Goal: Information Seeking & Learning: Learn about a topic

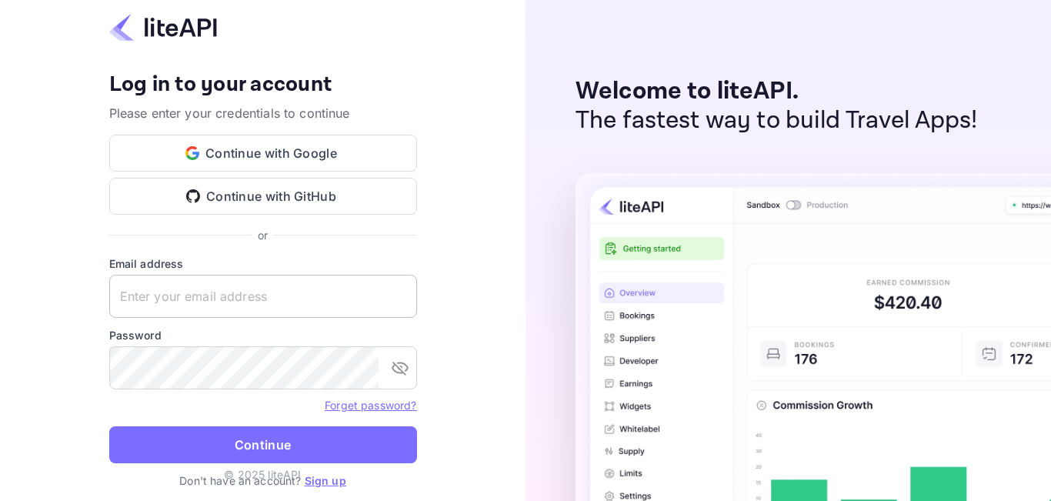
click at [245, 302] on input "text" at bounding box center [263, 296] width 308 height 43
paste input "[EMAIL_ADDRESS][DOMAIN_NAME]"
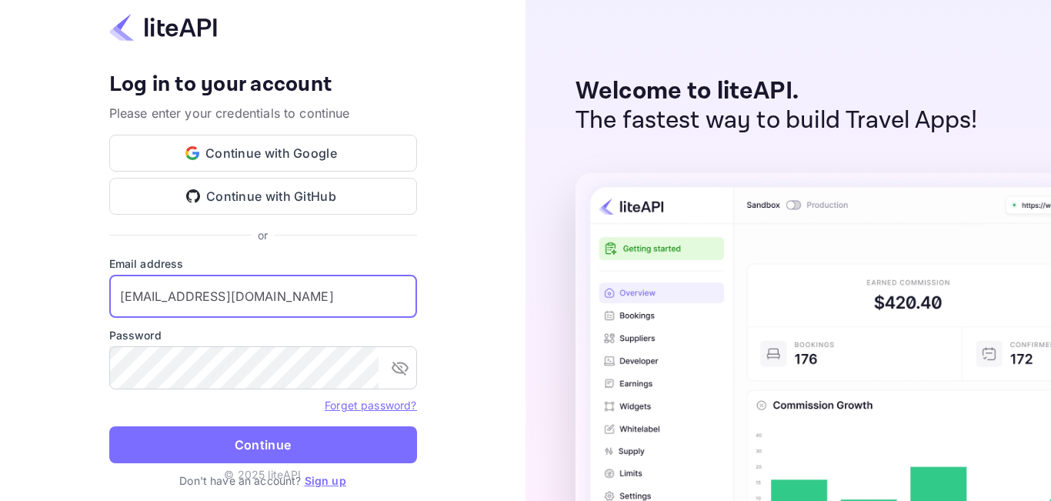
type input "[EMAIL_ADDRESS][DOMAIN_NAME]"
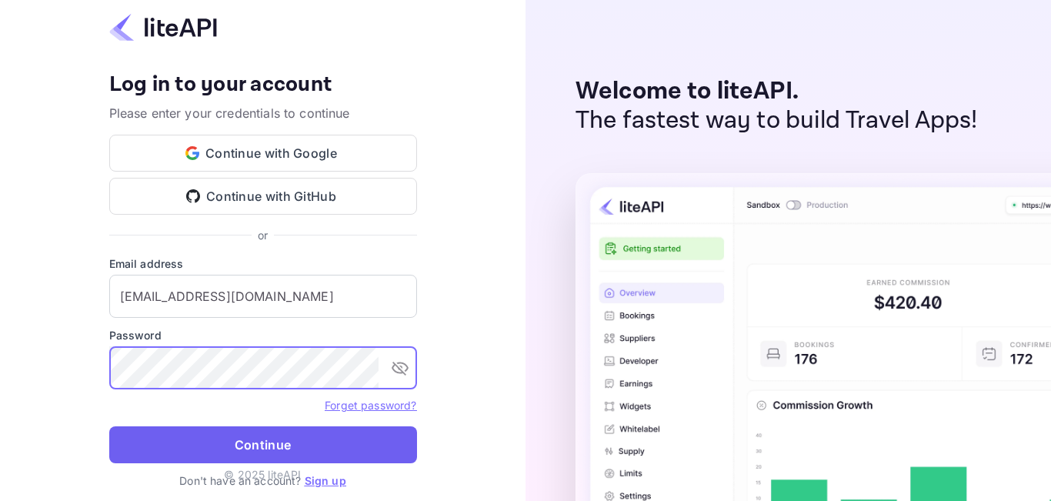
click at [280, 439] on button "Continue" at bounding box center [263, 444] width 308 height 37
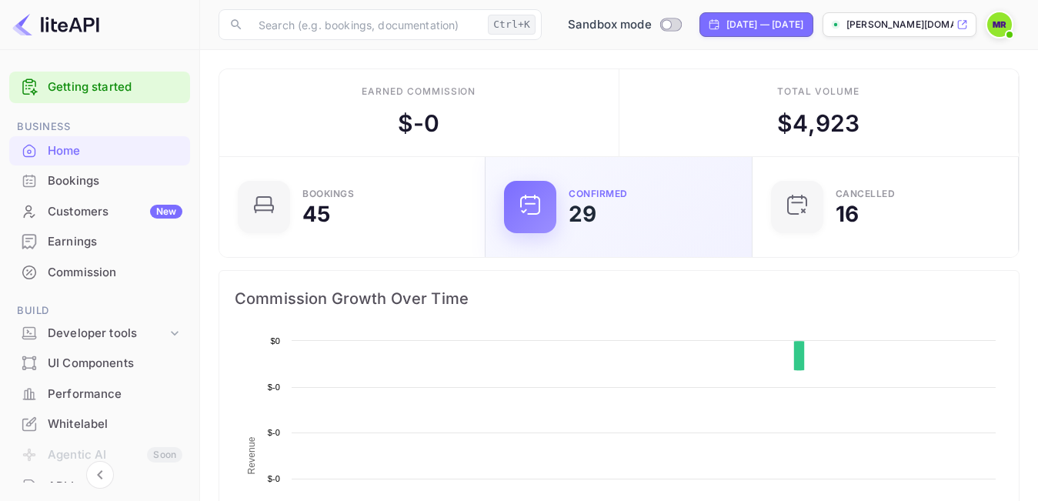
scroll to position [237, 245]
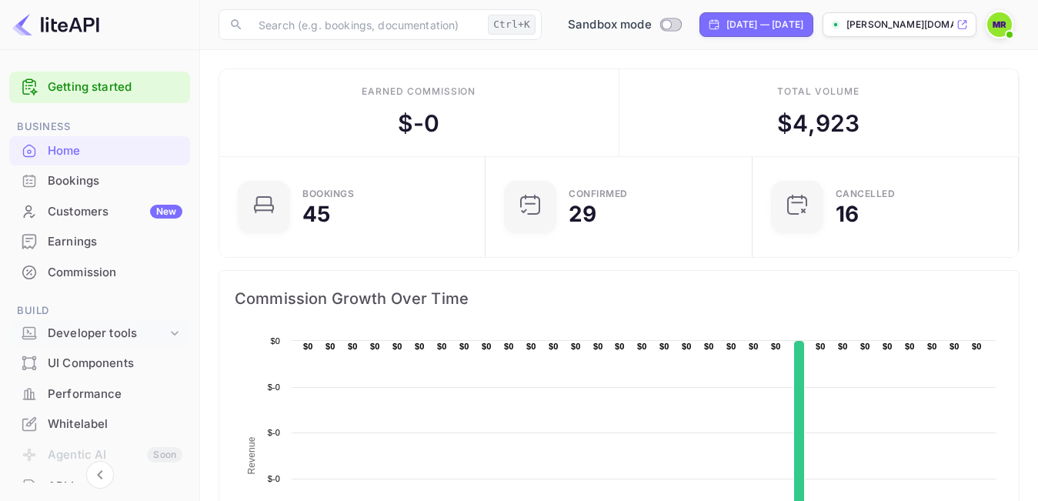
click at [120, 335] on div "Developer tools" at bounding box center [107, 334] width 119 height 18
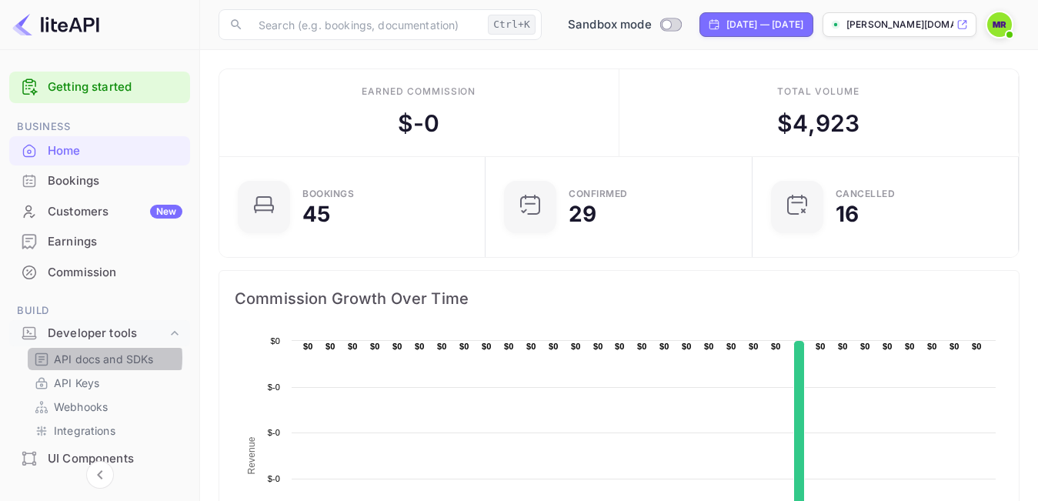
click at [92, 358] on p "API docs and SDKs" at bounding box center [104, 359] width 100 height 16
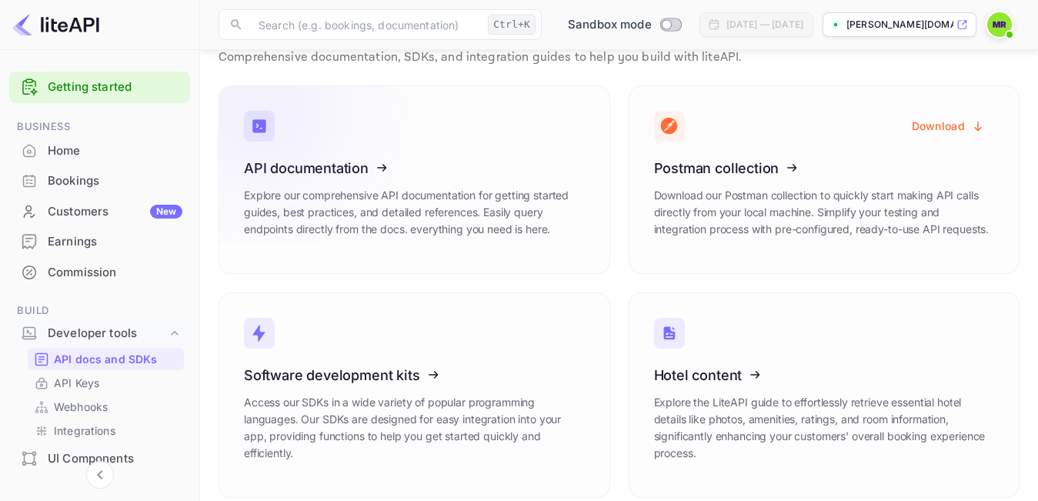
scroll to position [69, 0]
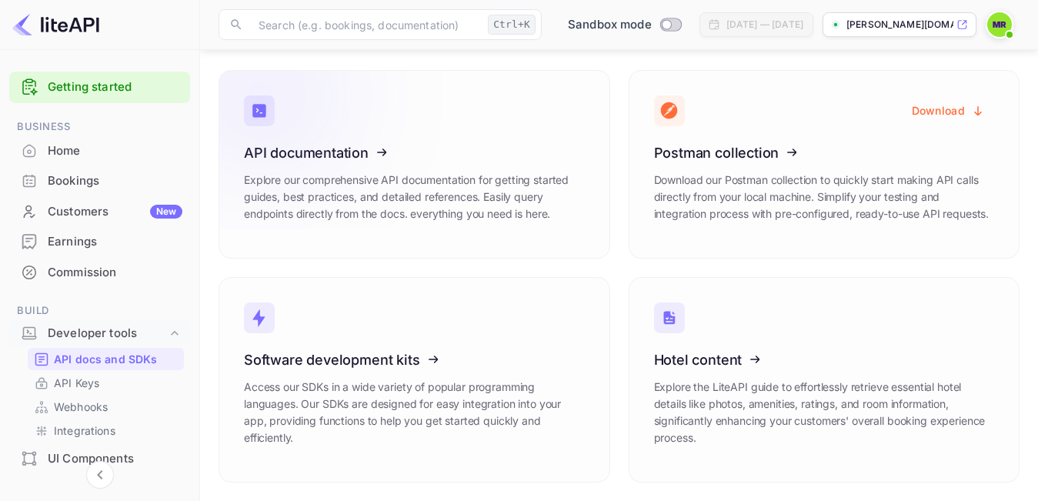
click at [386, 148] on icon at bounding box center [338, 150] width 239 height 159
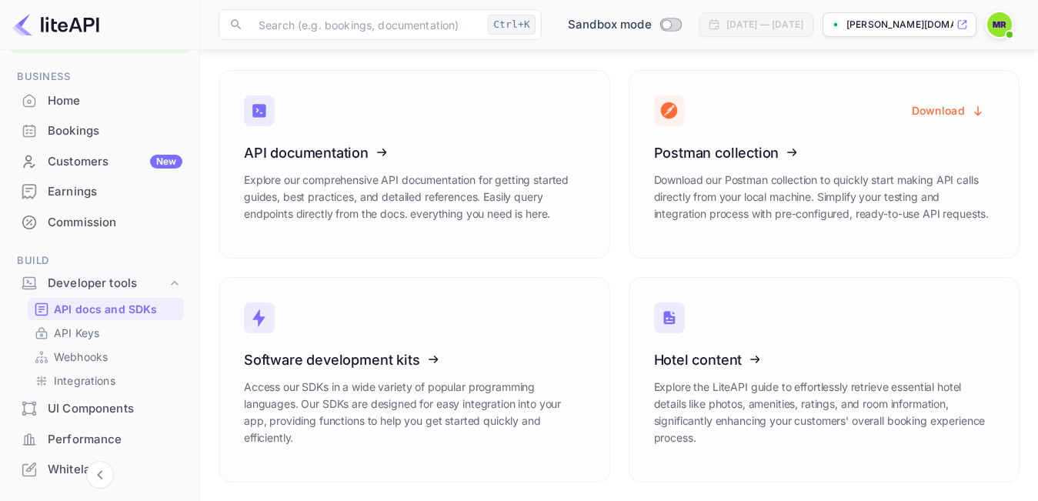
scroll to position [77, 0]
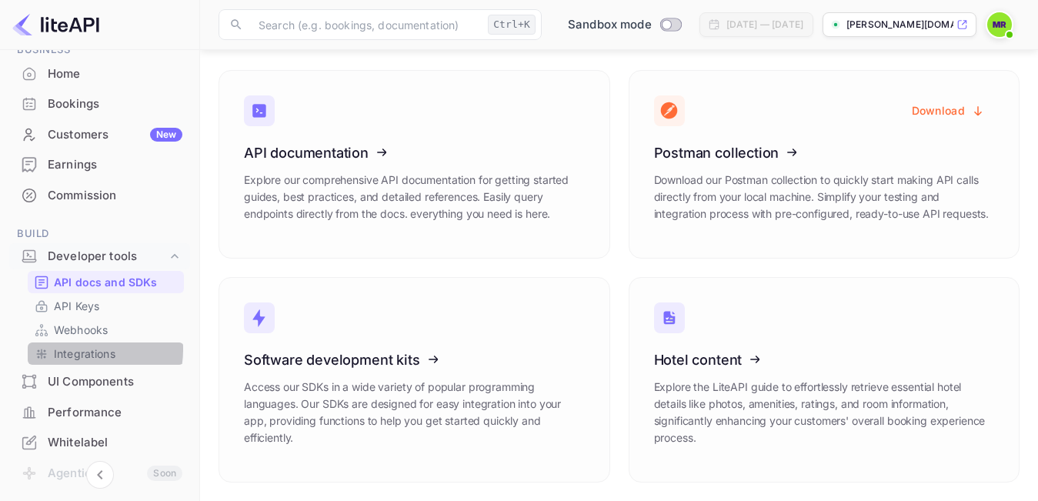
click at [78, 349] on p "Integrations" at bounding box center [85, 354] width 62 height 16
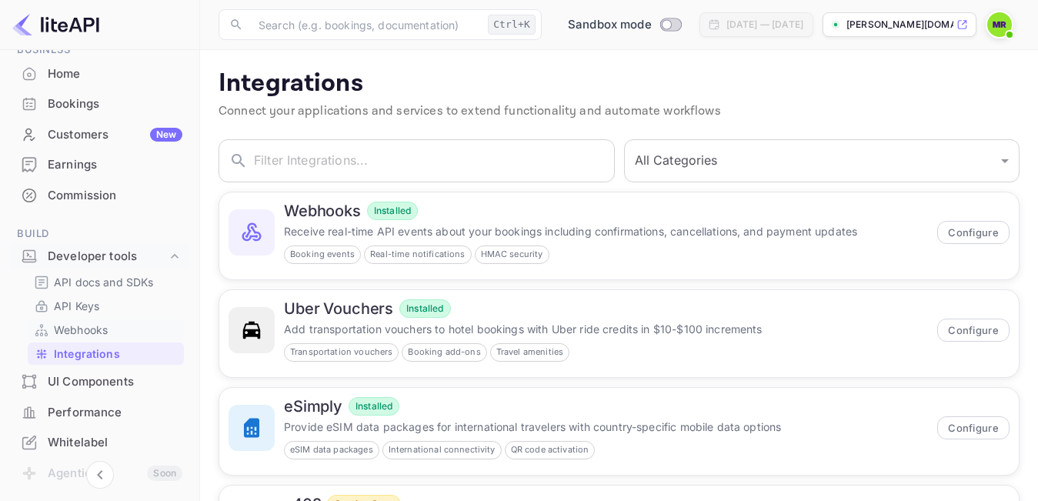
click at [75, 333] on p "Webhooks" at bounding box center [81, 330] width 54 height 16
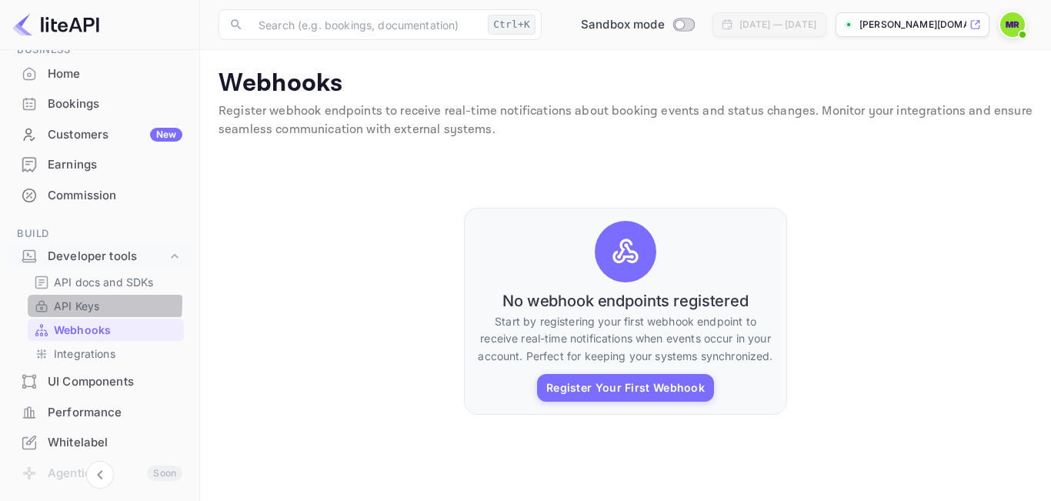
click at [75, 303] on p "API Keys" at bounding box center [76, 306] width 45 height 16
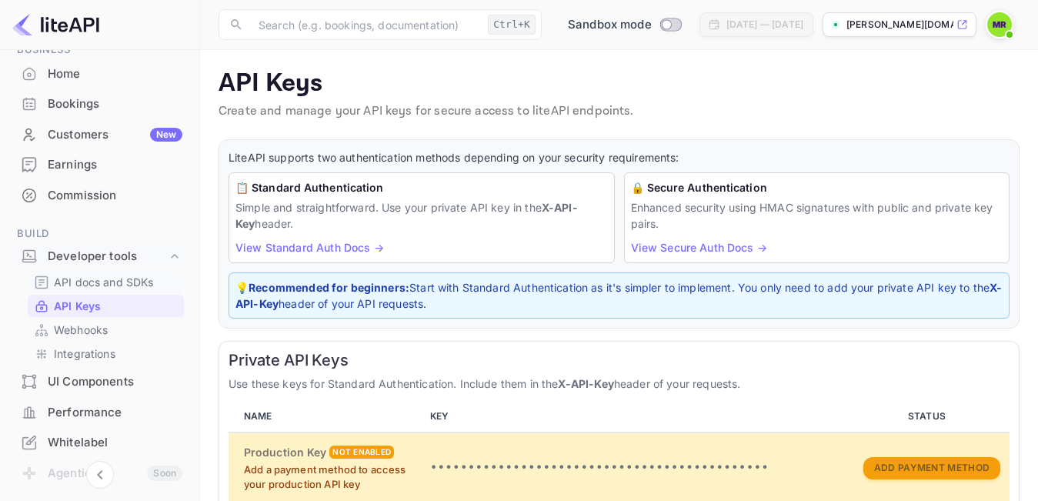
click at [81, 285] on p "API docs and SDKs" at bounding box center [104, 282] width 100 height 16
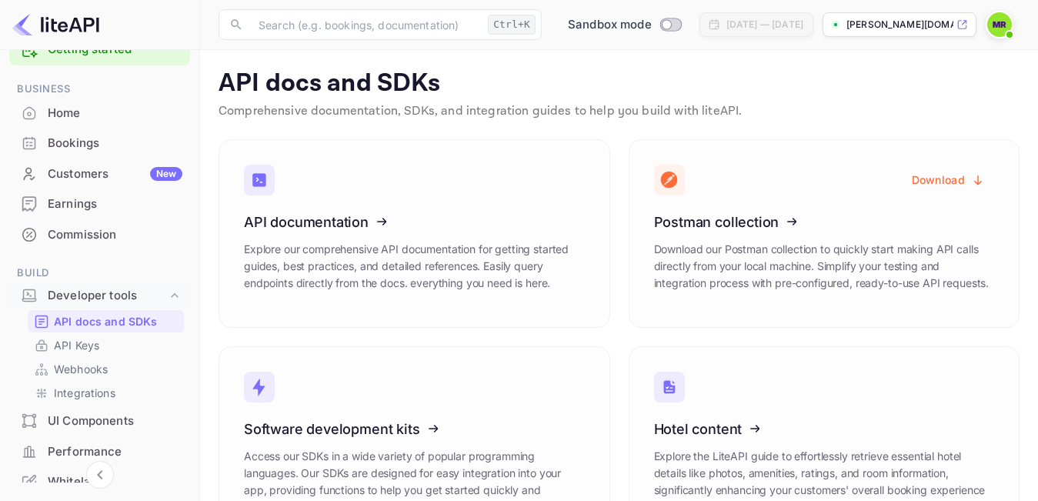
scroll to position [28, 0]
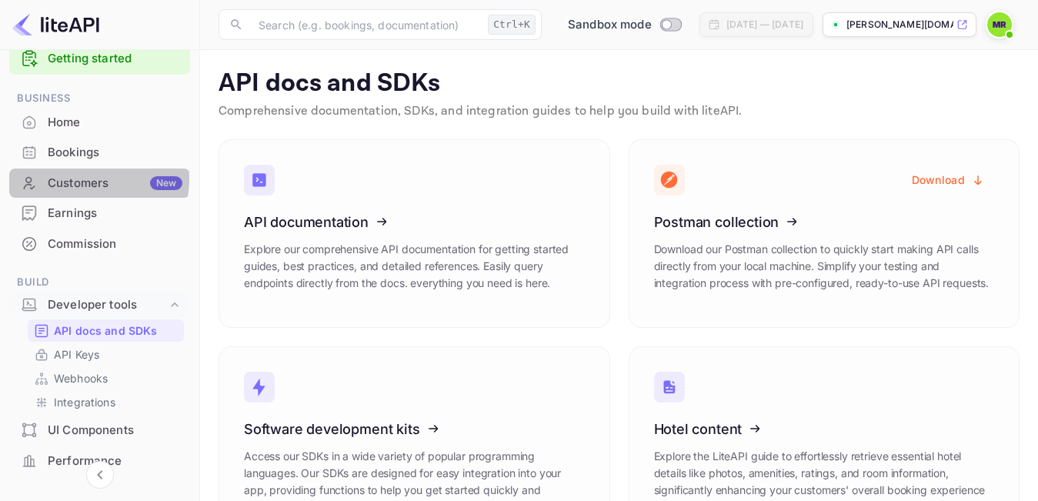
click at [84, 179] on div "Customers New" at bounding box center [115, 184] width 135 height 18
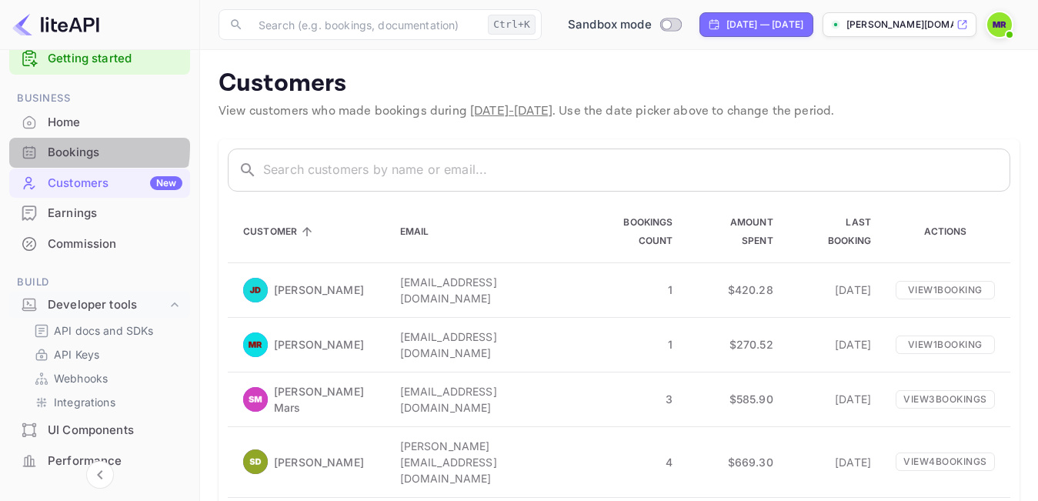
click at [70, 147] on div "Bookings" at bounding box center [115, 153] width 135 height 18
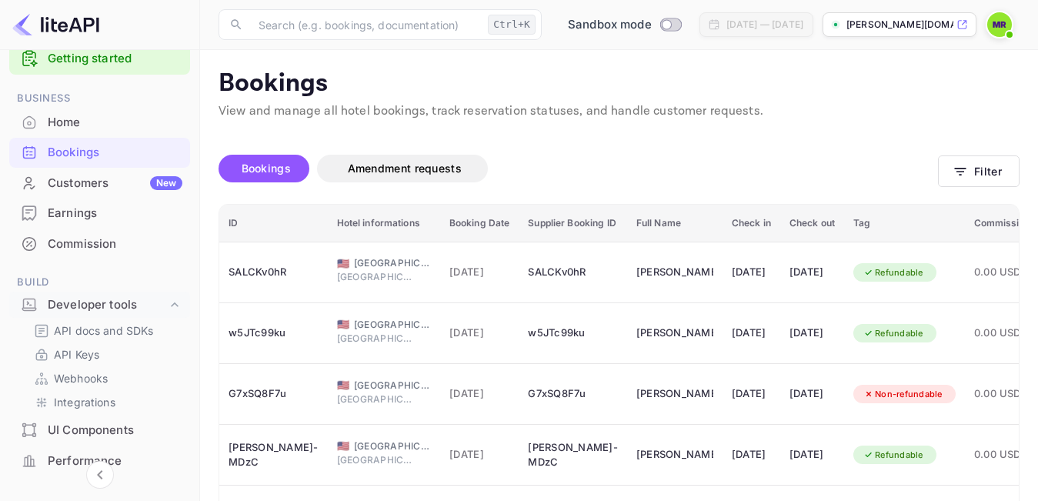
click at [89, 214] on div "Earnings" at bounding box center [115, 214] width 135 height 18
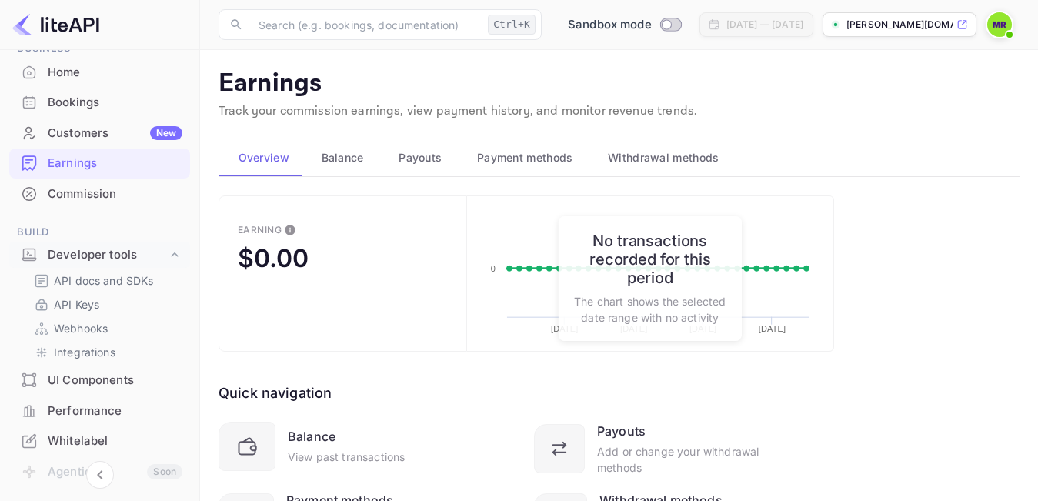
scroll to position [105, 0]
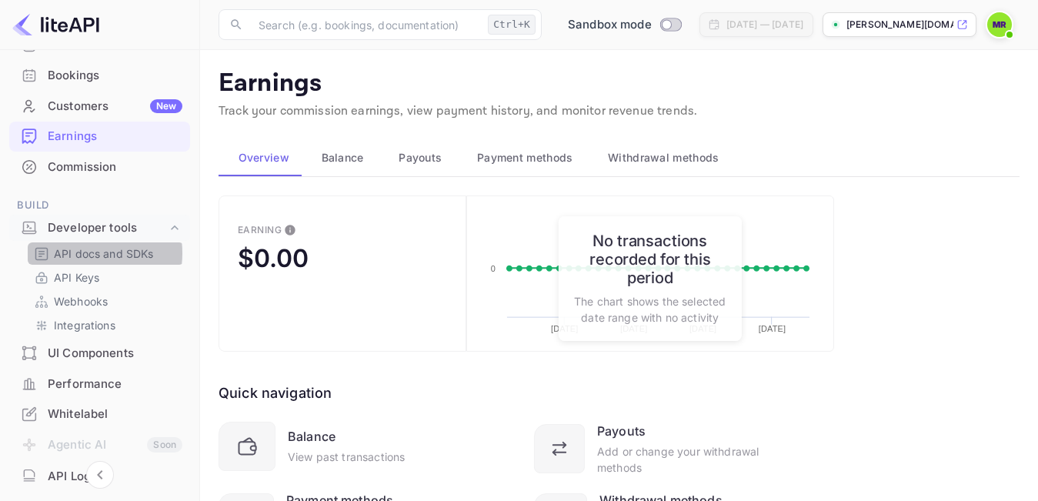
click at [78, 253] on p "API docs and SDKs" at bounding box center [104, 253] width 100 height 16
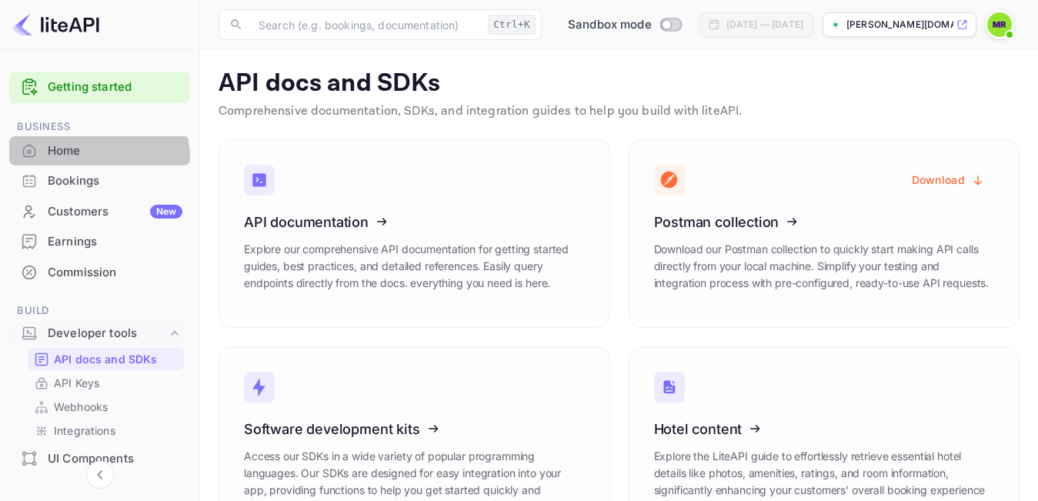
click at [89, 158] on div "Home" at bounding box center [115, 151] width 135 height 18
